Goal: Feedback & Contribution: Leave review/rating

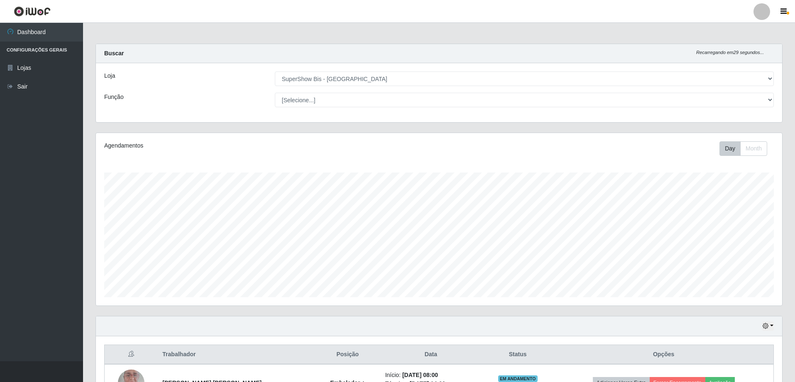
select select "59"
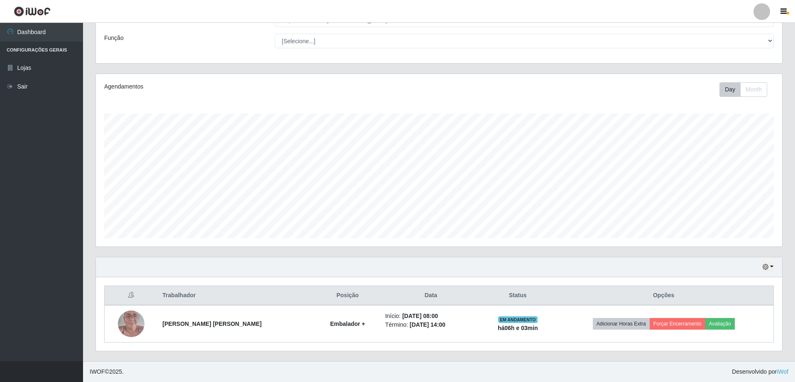
scroll to position [172, 686]
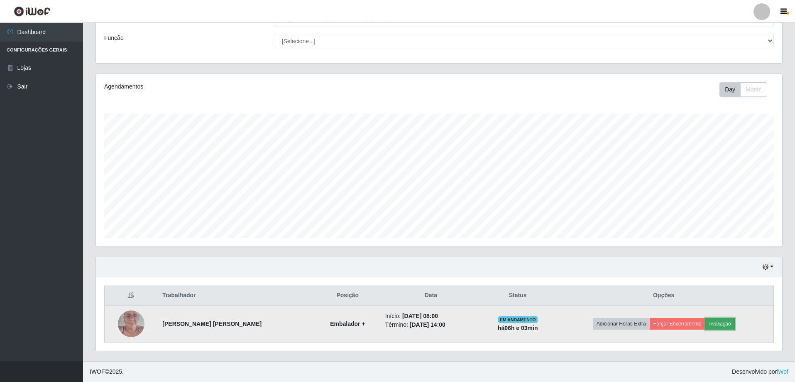
click at [722, 323] on button "Avaliação" at bounding box center [720, 324] width 29 height 12
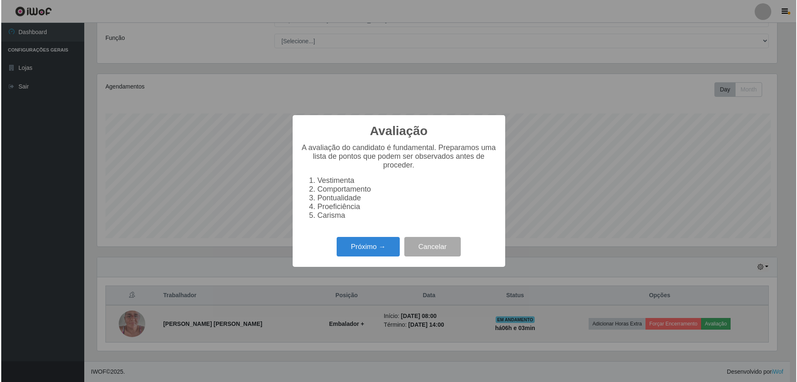
scroll to position [172, 682]
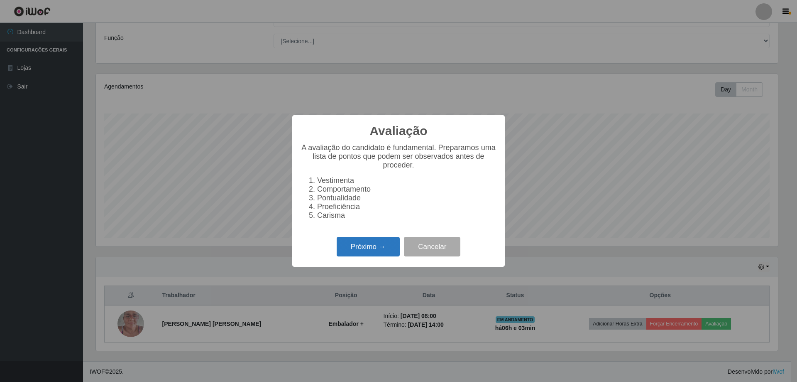
click at [368, 252] on button "Próximo →" at bounding box center [368, 247] width 63 height 20
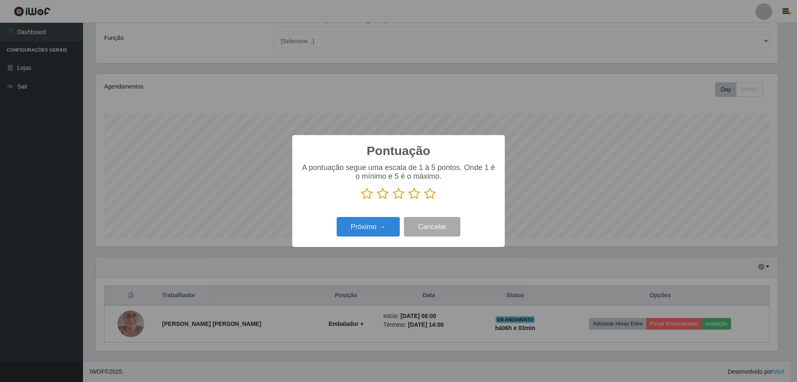
drag, startPoint x: 428, startPoint y: 196, endPoint x: 408, endPoint y: 206, distance: 21.7
click at [428, 196] on icon at bounding box center [430, 193] width 12 height 12
click at [424, 200] on input "radio" at bounding box center [424, 200] width 0 height 0
click at [368, 228] on button "Próximo →" at bounding box center [368, 227] width 63 height 20
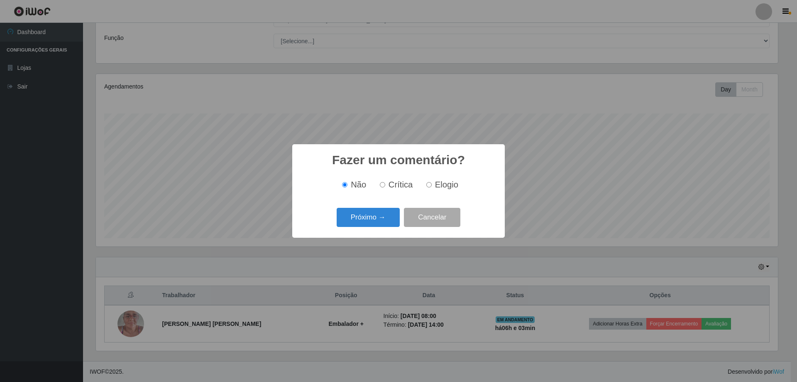
click at [428, 184] on input "Elogio" at bounding box center [428, 184] width 5 height 5
radio input "true"
click at [365, 218] on button "Próximo →" at bounding box center [368, 218] width 63 height 20
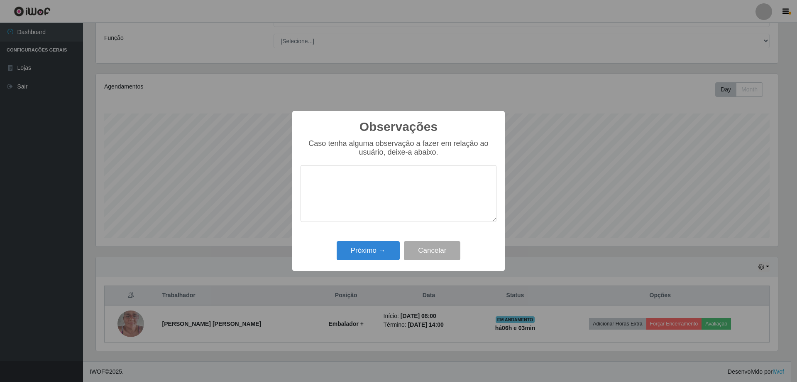
click at [350, 188] on textarea at bounding box center [399, 193] width 196 height 57
type textarea "BOM"
click at [354, 245] on button "Próximo →" at bounding box center [368, 251] width 63 height 20
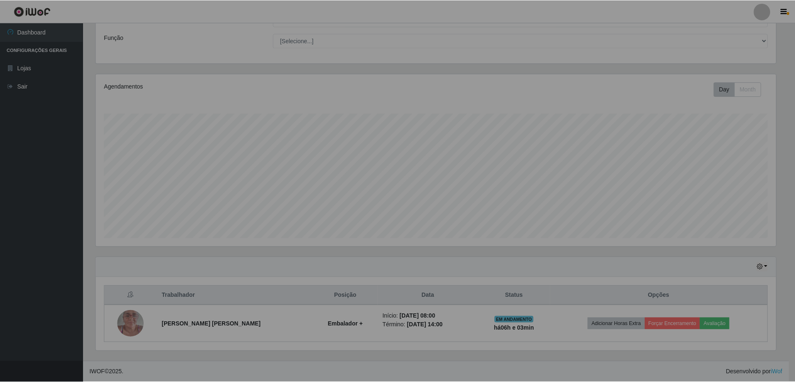
scroll to position [172, 686]
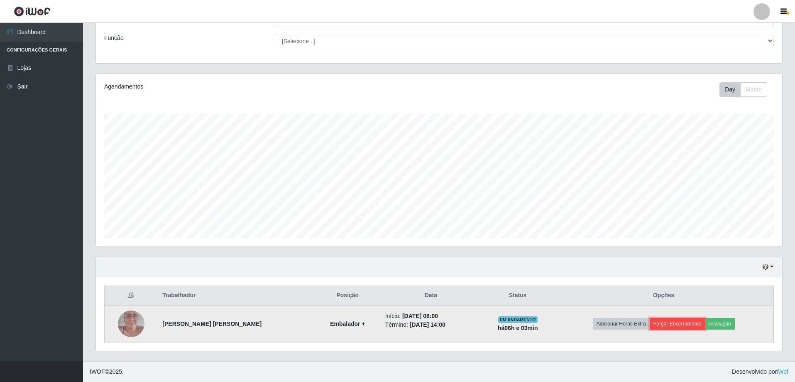
click at [670, 324] on button "Forçar Encerramento" at bounding box center [678, 324] width 56 height 12
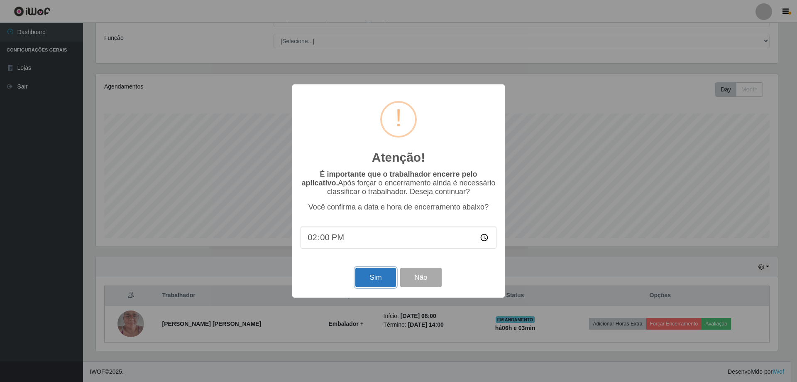
click at [375, 280] on button "Sim" at bounding box center [375, 277] width 40 height 20
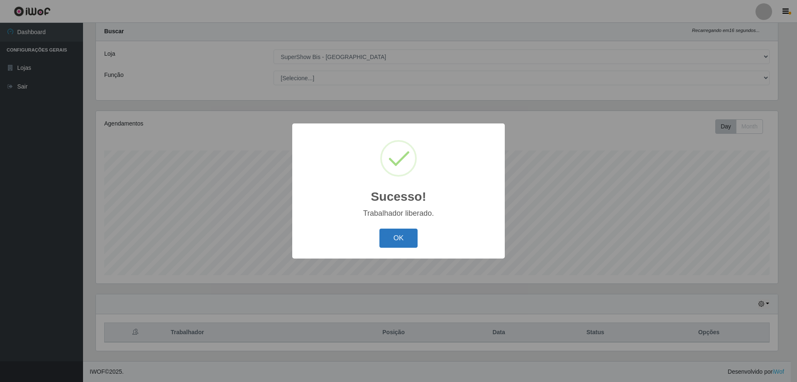
click at [399, 233] on button "OK" at bounding box center [399, 238] width 39 height 20
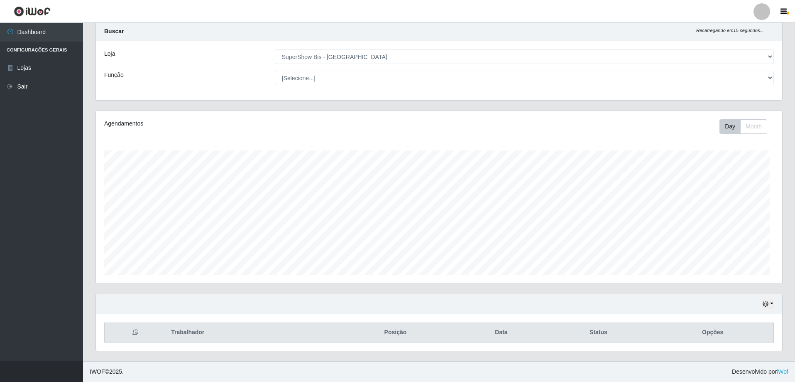
scroll to position [172, 686]
